Goal: Transaction & Acquisition: Purchase product/service

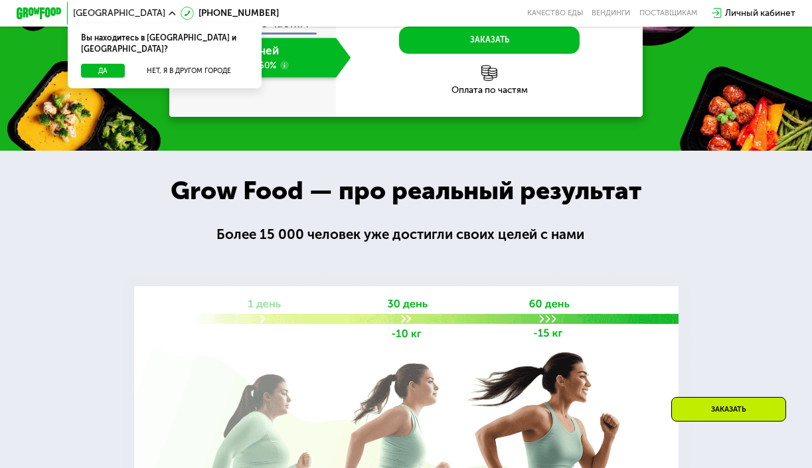
scroll to position [942, 0]
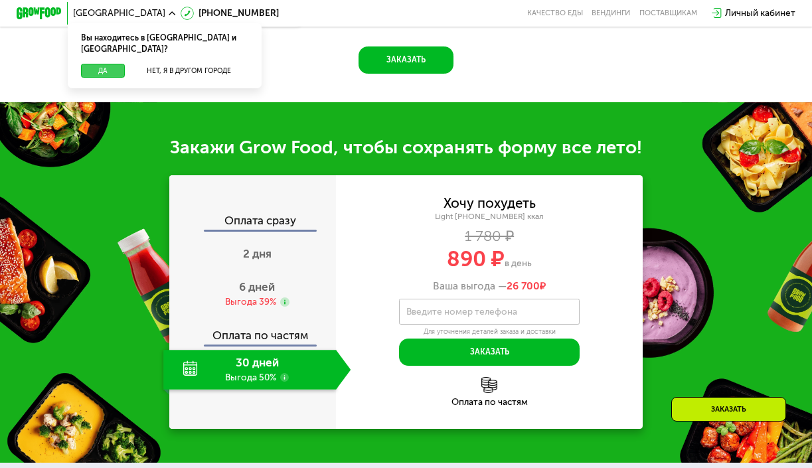
click at [115, 64] on button "Да" at bounding box center [103, 71] width 44 height 14
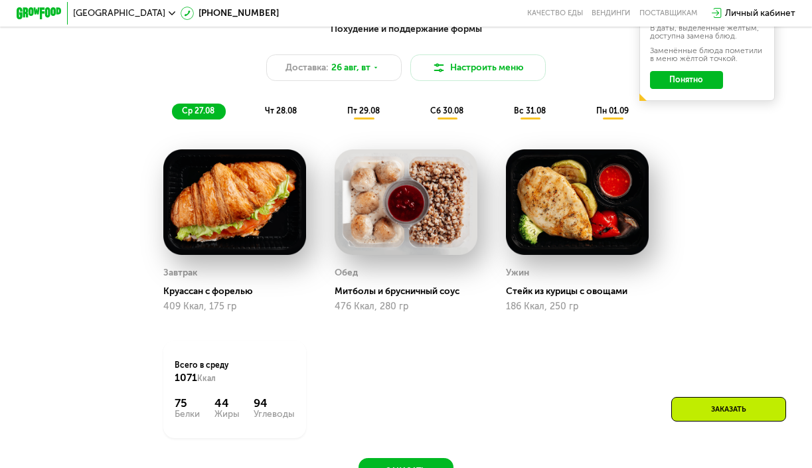
scroll to position [607, 0]
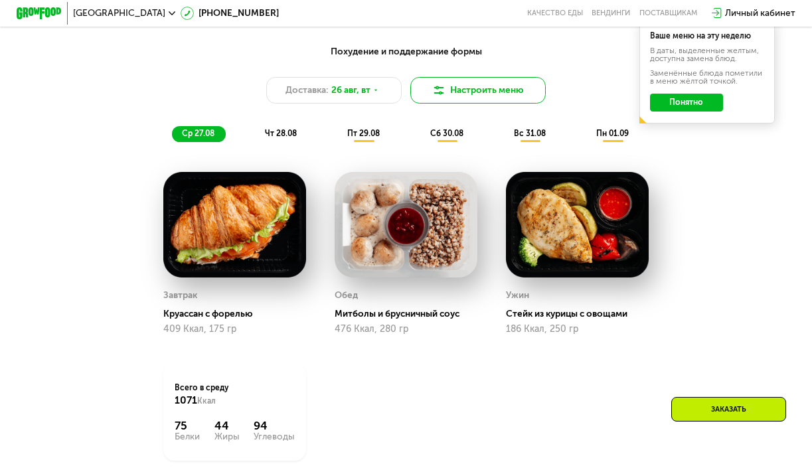
click at [452, 84] on button "Настроить меню" at bounding box center [477, 90] width 135 height 27
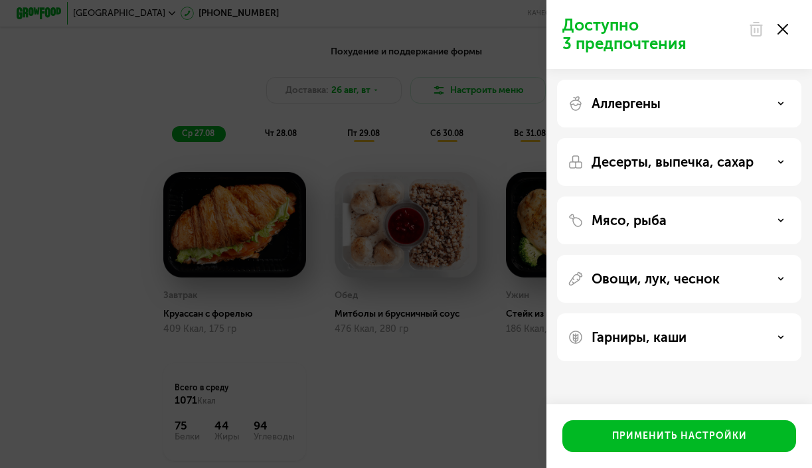
click at [660, 104] on p "Аллергены" at bounding box center [625, 104] width 69 height 16
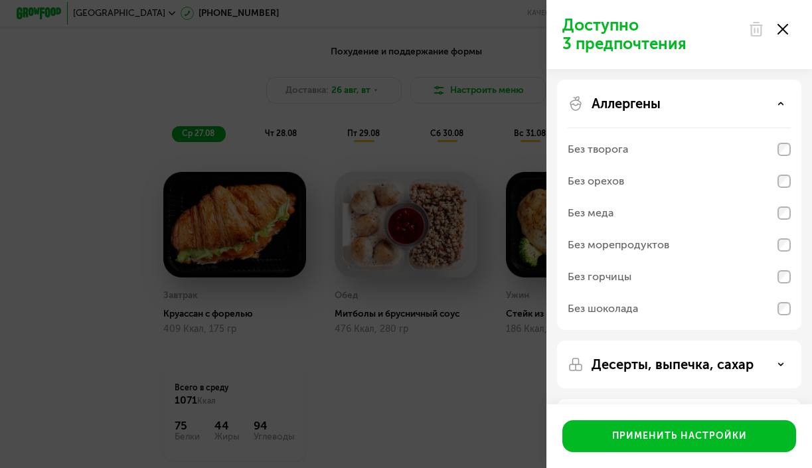
click at [660, 104] on p "Аллергены" at bounding box center [625, 104] width 69 height 16
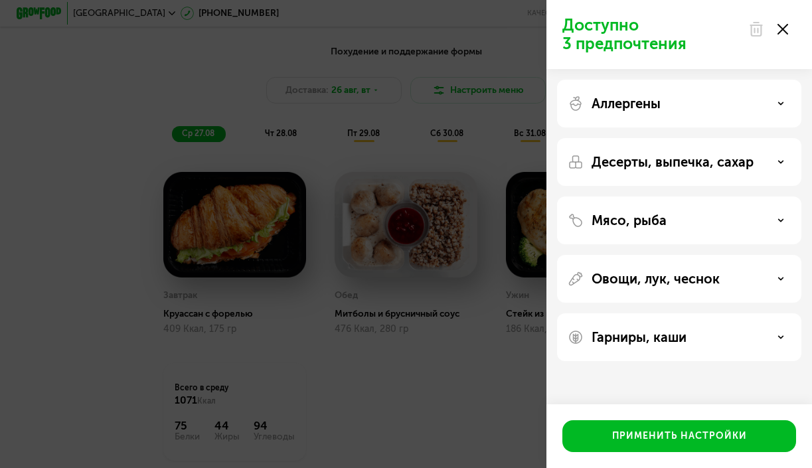
click at [625, 342] on p "Гарниры, каши" at bounding box center [638, 337] width 95 height 16
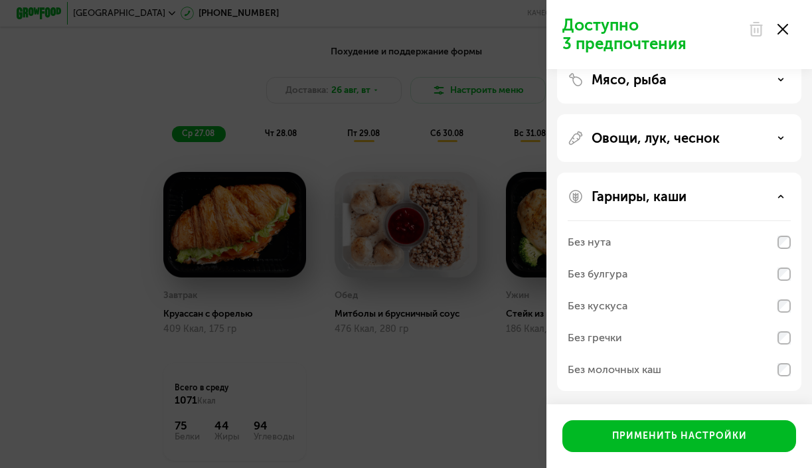
scroll to position [141, 0]
click at [716, 173] on div "Овощи, лук, чеснок" at bounding box center [679, 282] width 244 height 218
click at [730, 140] on div "Овощи, лук, чеснок" at bounding box center [678, 138] width 223 height 16
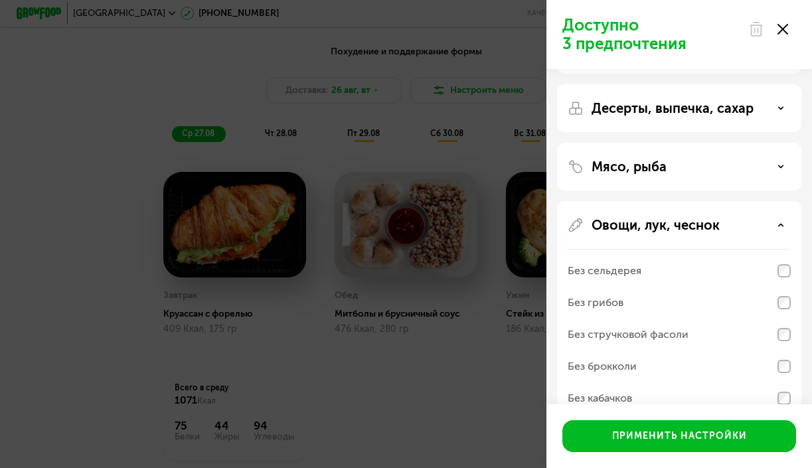
scroll to position [0, 0]
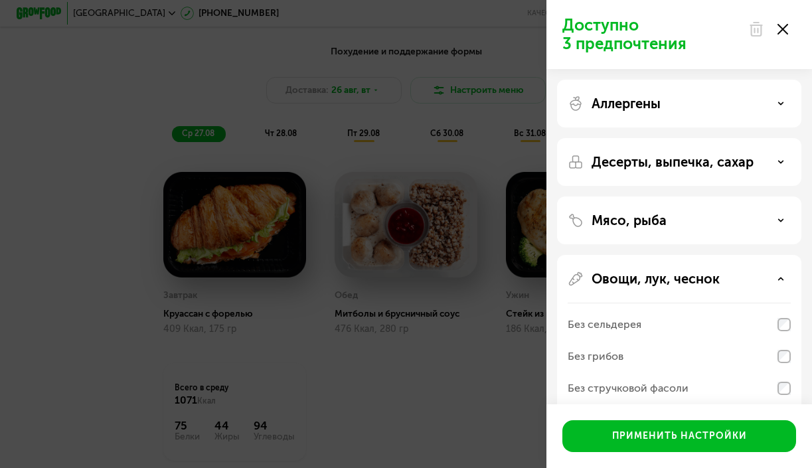
click at [719, 164] on p "Десерты, выпечка, сахар" at bounding box center [672, 162] width 162 height 16
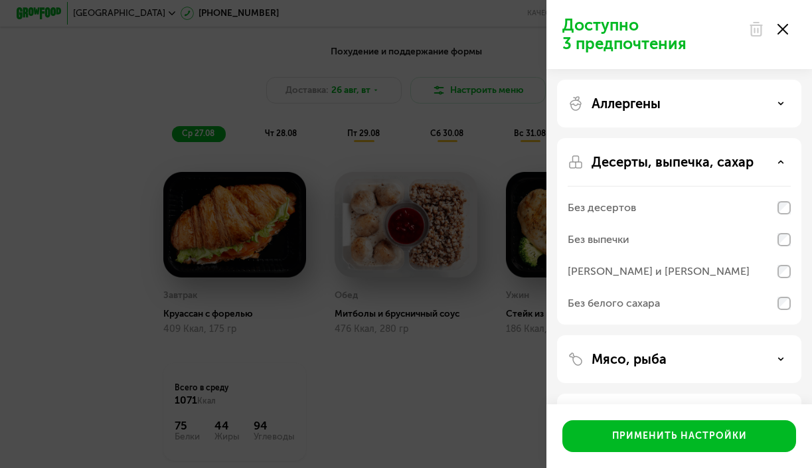
click at [719, 164] on p "Десерты, выпечка, сахар" at bounding box center [672, 162] width 162 height 16
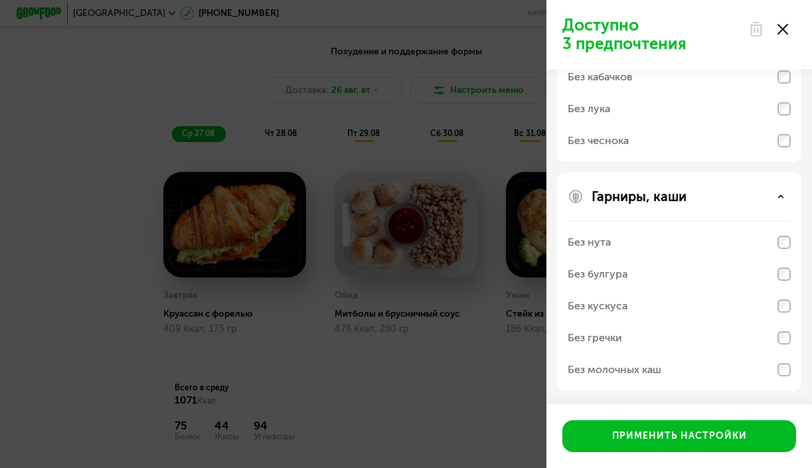
scroll to position [375, 0]
click at [327, 419] on div "Доступно 3 предпочтения Аллергены Десерты, выпечка, сахар Мясо, рыба Овощи, лук…" at bounding box center [406, 234] width 812 height 468
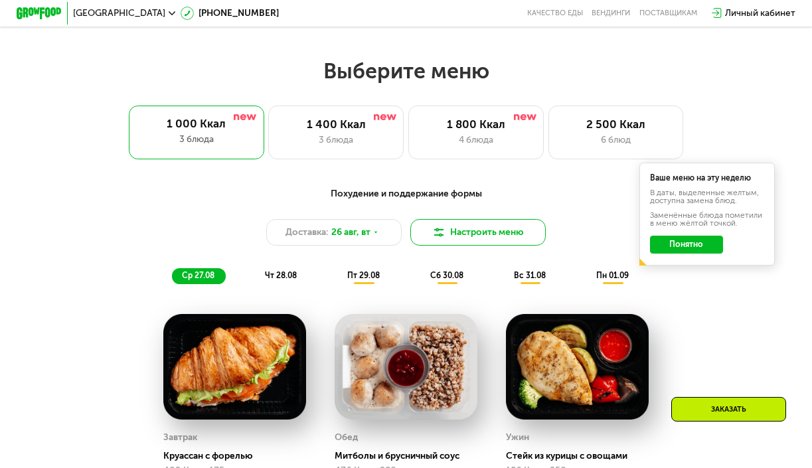
scroll to position [441, 0]
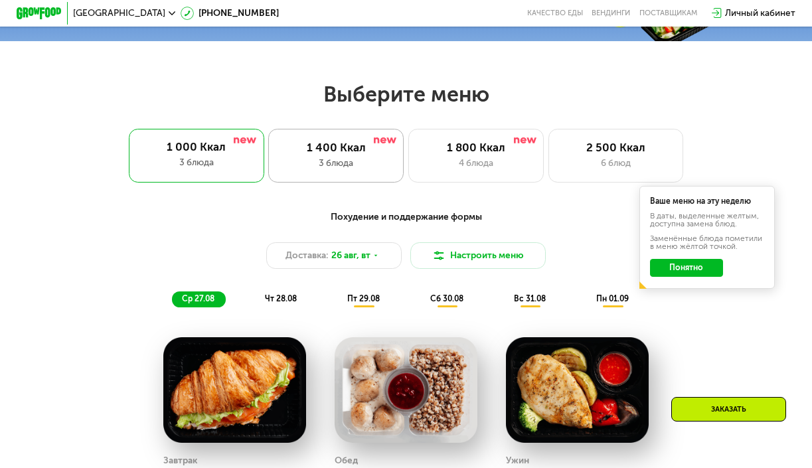
click at [373, 144] on div "1 400 Ккал" at bounding box center [336, 147] width 112 height 13
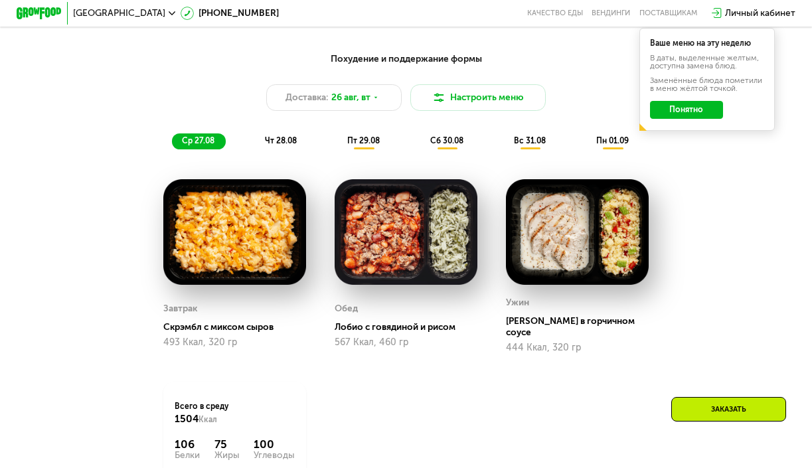
scroll to position [601, 0]
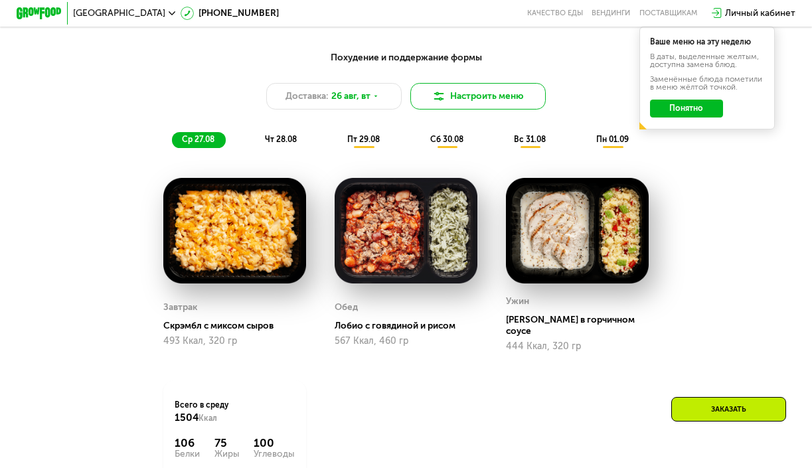
click at [441, 100] on img at bounding box center [438, 96] width 13 height 13
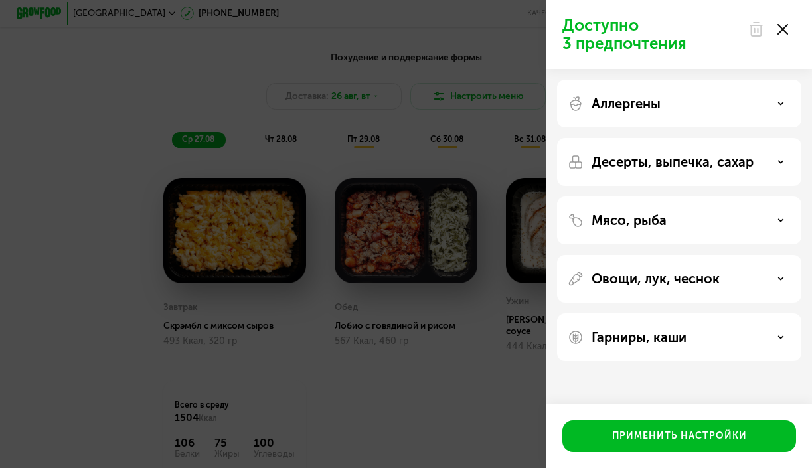
click at [641, 220] on p "Мясо, рыба" at bounding box center [628, 220] width 75 height 16
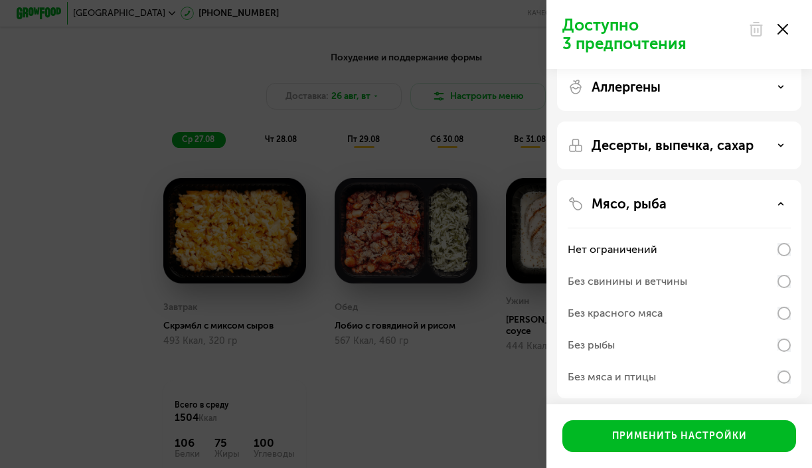
scroll to position [56, 0]
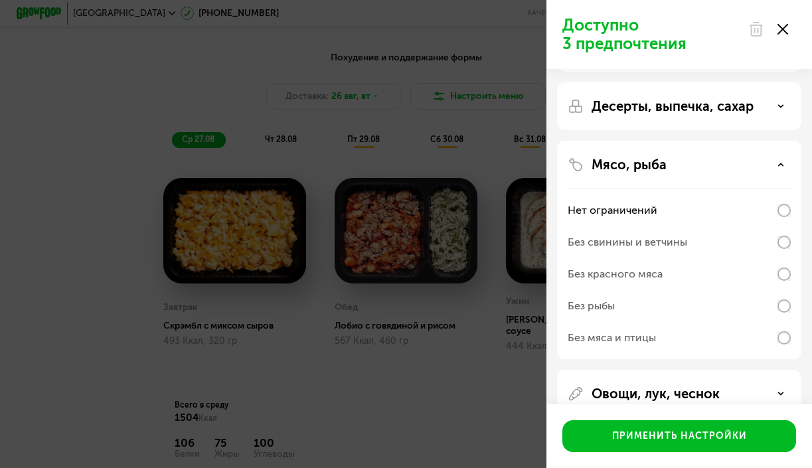
click at [689, 370] on div "Мясо, рыба Нет ограничений Без свинины и ветчины Без красного мяса Без рыбы Без…" at bounding box center [679, 394] width 244 height 48
click at [695, 161] on div "Мясо, рыба" at bounding box center [678, 165] width 223 height 16
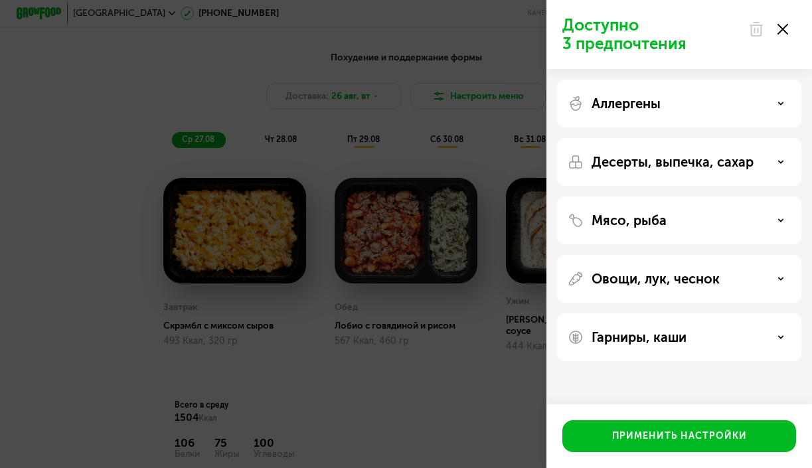
click at [658, 255] on div "Мясо, рыба" at bounding box center [679, 279] width 244 height 48
click at [648, 220] on p "Мясо, рыба" at bounding box center [628, 220] width 75 height 16
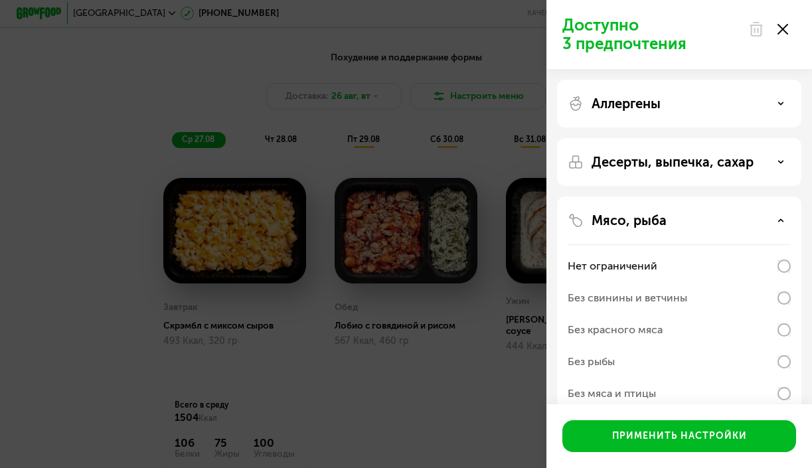
click at [648, 220] on p "Мясо, рыба" at bounding box center [628, 220] width 75 height 16
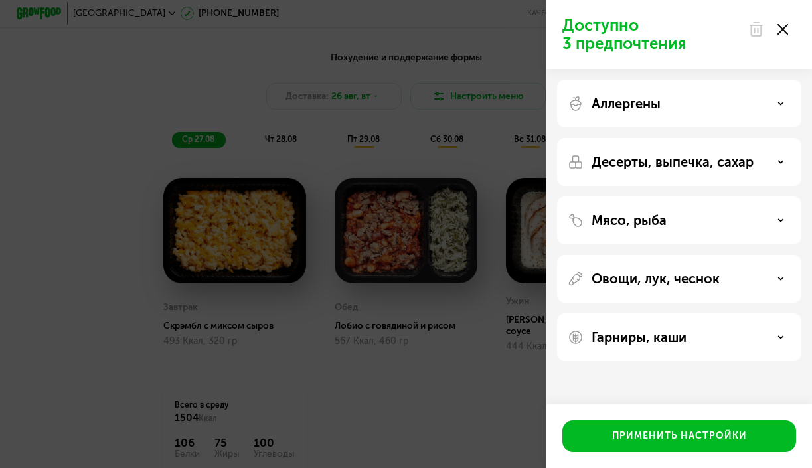
click at [627, 273] on p "Овощи, лук, чеснок" at bounding box center [655, 279] width 128 height 16
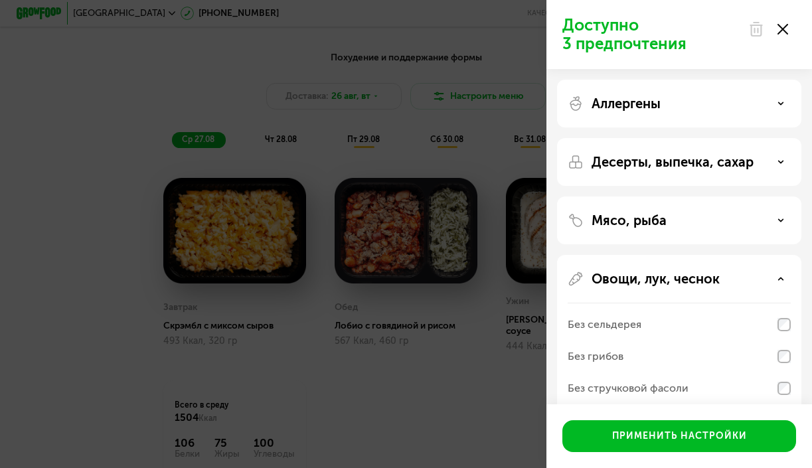
click at [627, 273] on p "Овощи, лук, чеснок" at bounding box center [655, 279] width 128 height 16
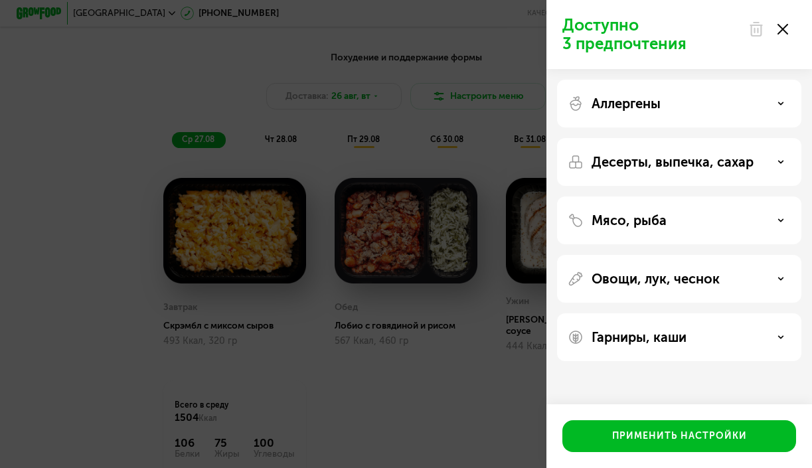
click at [627, 273] on p "Овощи, лук, чеснок" at bounding box center [655, 279] width 128 height 16
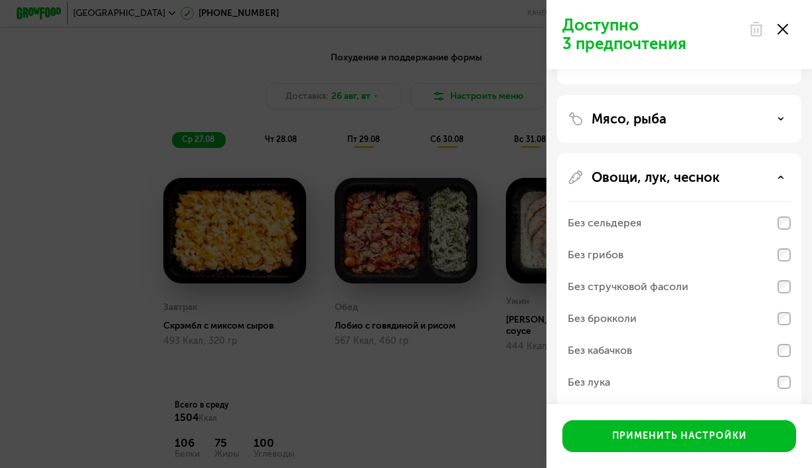
scroll to position [123, 0]
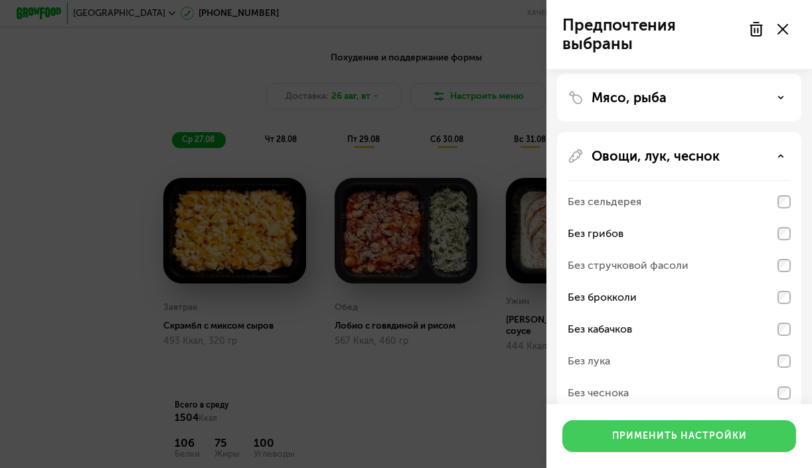
click at [678, 429] on div "Применить настройки" at bounding box center [679, 435] width 135 height 13
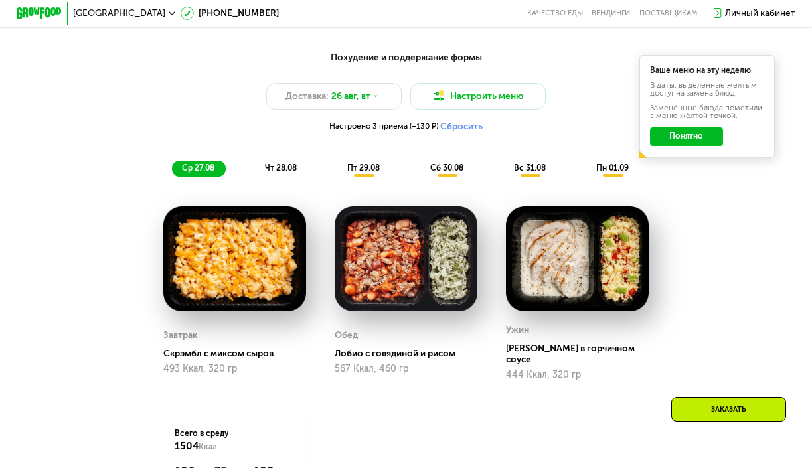
click at [267, 163] on span "чт 28.08" at bounding box center [281, 167] width 32 height 9
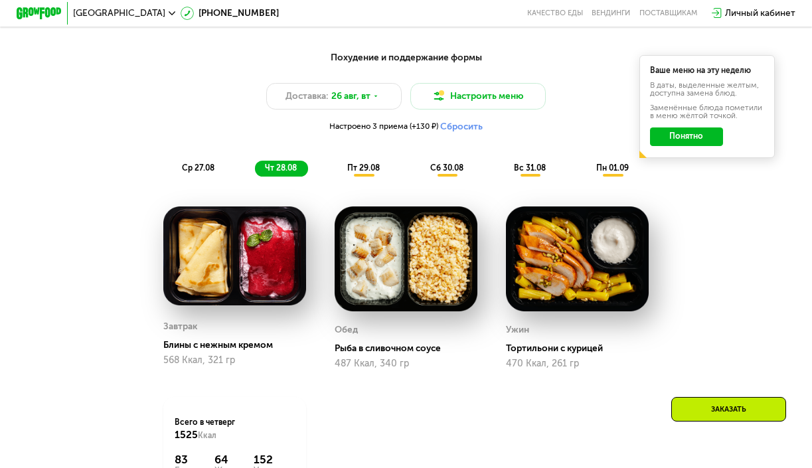
click at [357, 168] on span "пт 29.08" at bounding box center [363, 167] width 33 height 9
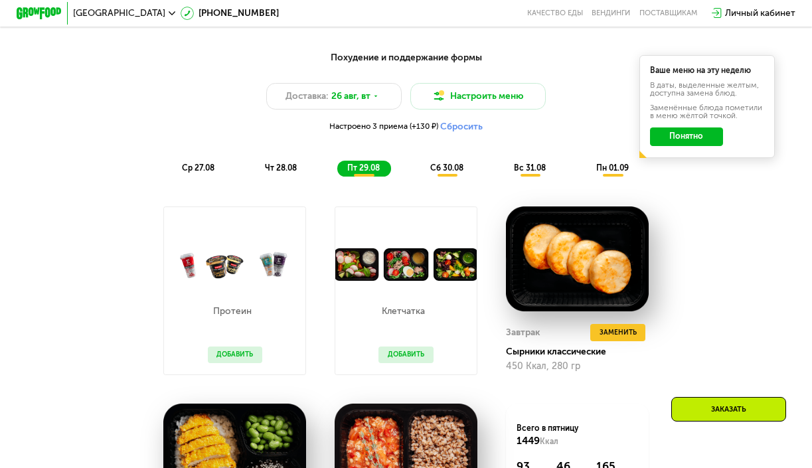
click at [434, 166] on span "сб 30.08" at bounding box center [446, 167] width 33 height 9
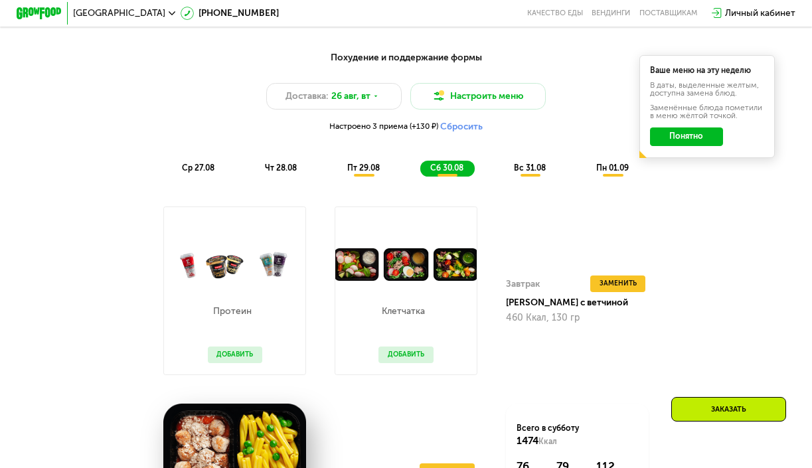
click at [517, 169] on span "вс 31.08" at bounding box center [530, 167] width 32 height 9
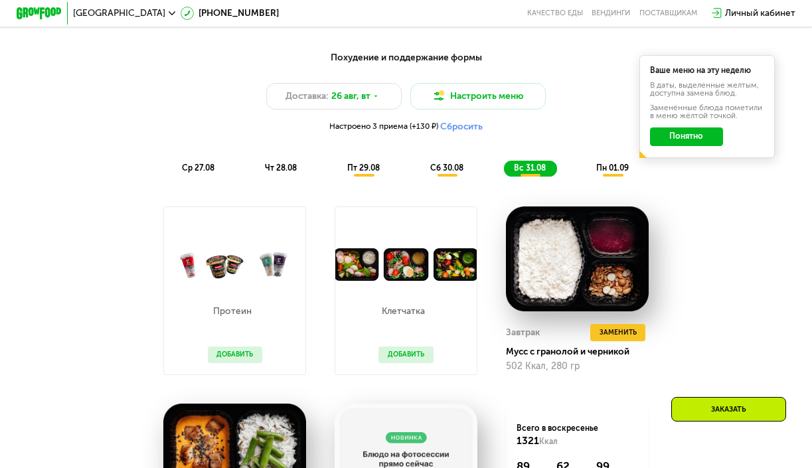
click at [616, 165] on span "пн 01.09" at bounding box center [612, 167] width 33 height 9
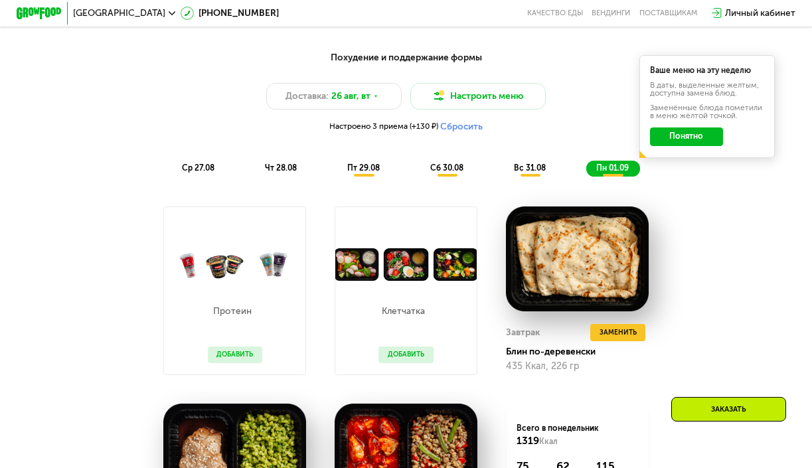
click at [255, 174] on div "ср 27.08" at bounding box center [281, 169] width 53 height 16
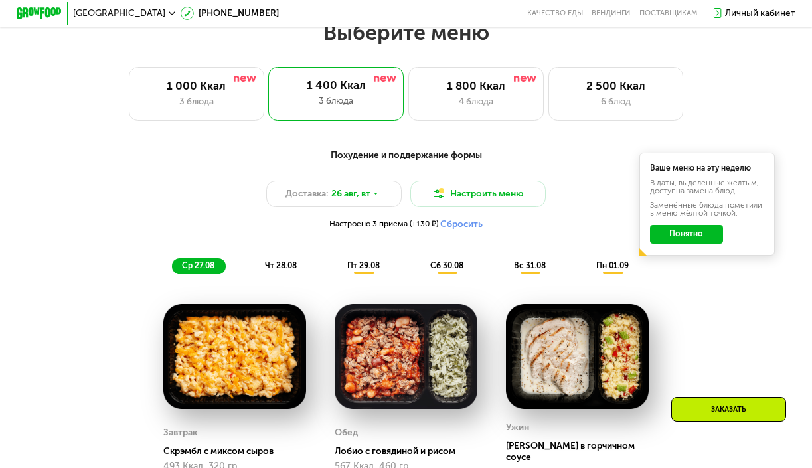
scroll to position [413, 0]
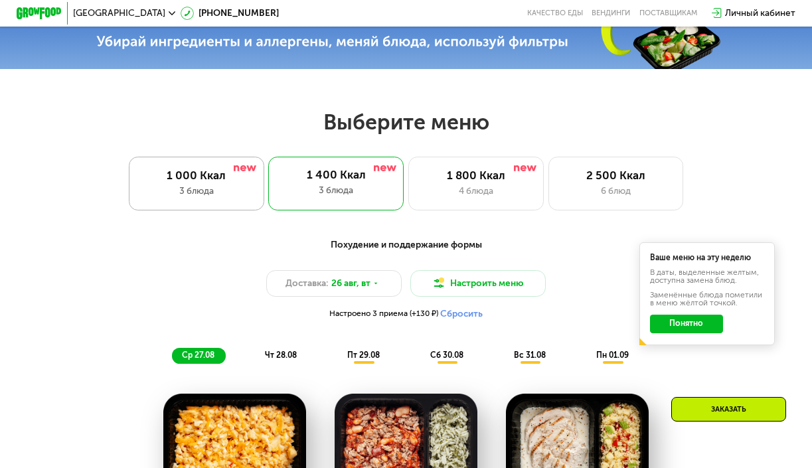
click at [222, 179] on div "1 000 Ккал" at bounding box center [197, 175] width 112 height 13
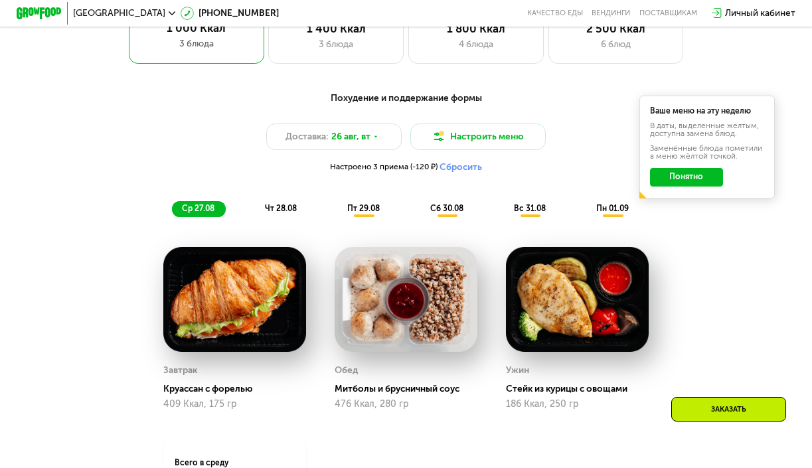
scroll to position [570, 0]
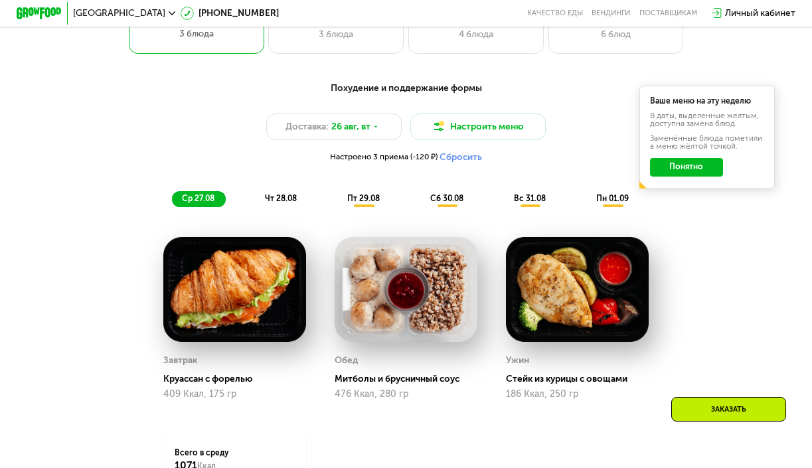
click at [293, 198] on span "чт 28.08" at bounding box center [281, 198] width 32 height 9
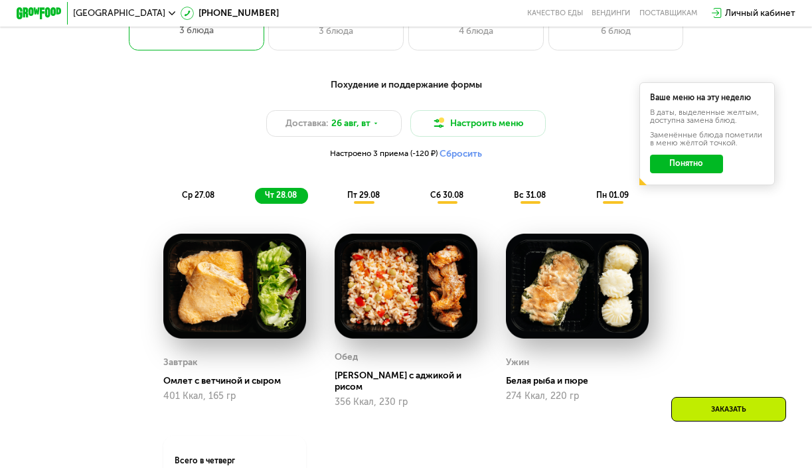
scroll to position [575, 0]
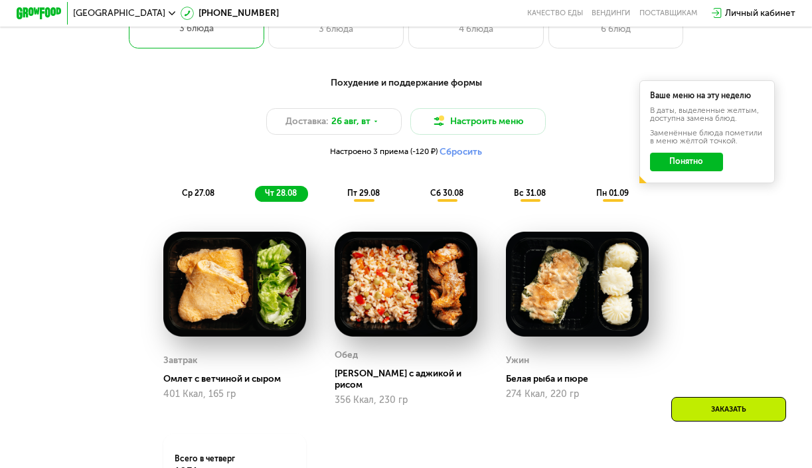
click at [354, 191] on span "пт 29.08" at bounding box center [363, 192] width 33 height 9
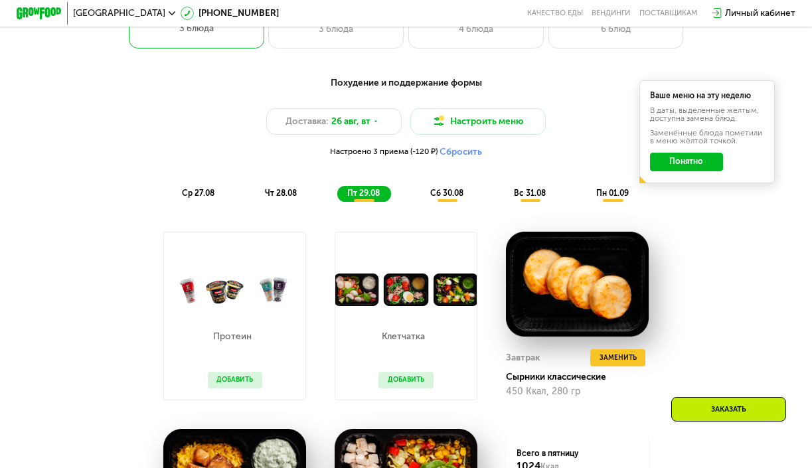
click at [604, 196] on span "пн 01.09" at bounding box center [612, 192] width 33 height 9
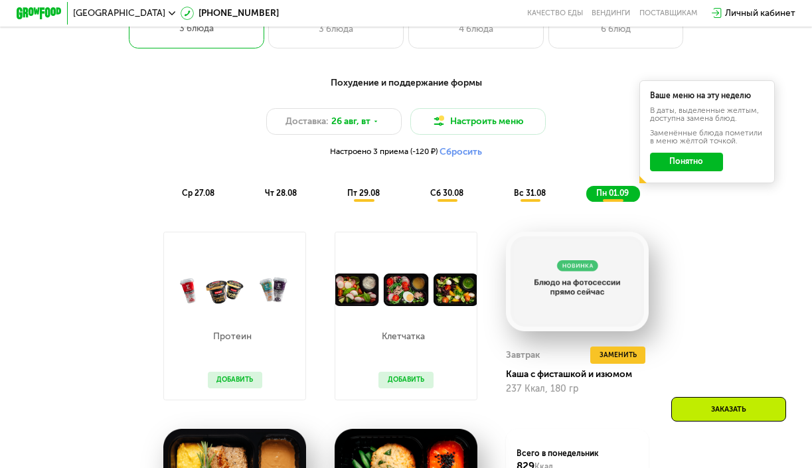
click at [211, 194] on span "ср 27.08" at bounding box center [198, 192] width 33 height 9
